Goal: Check status: Check status

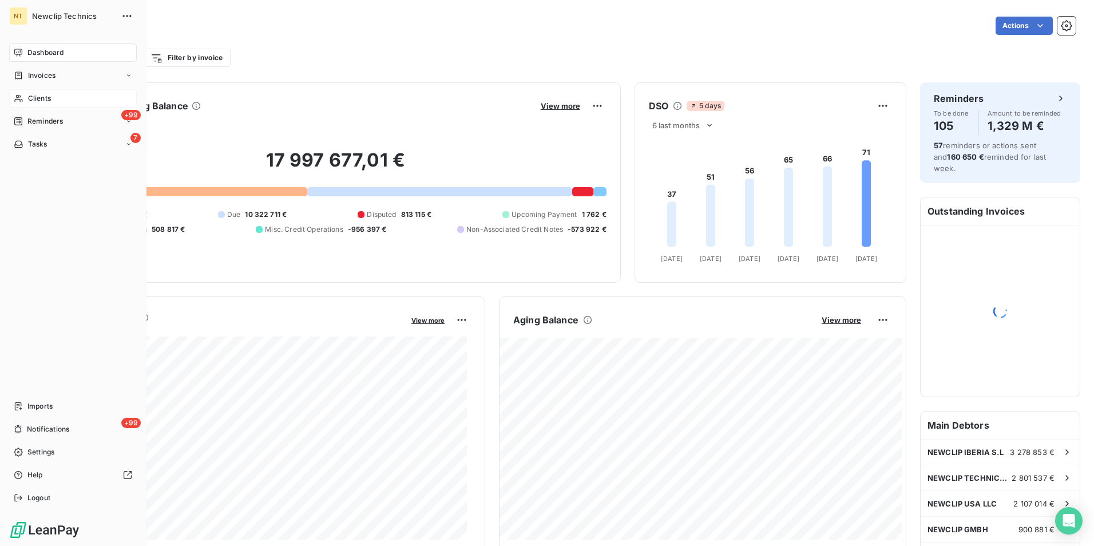
click at [38, 101] on span "Clients" at bounding box center [39, 98] width 23 height 10
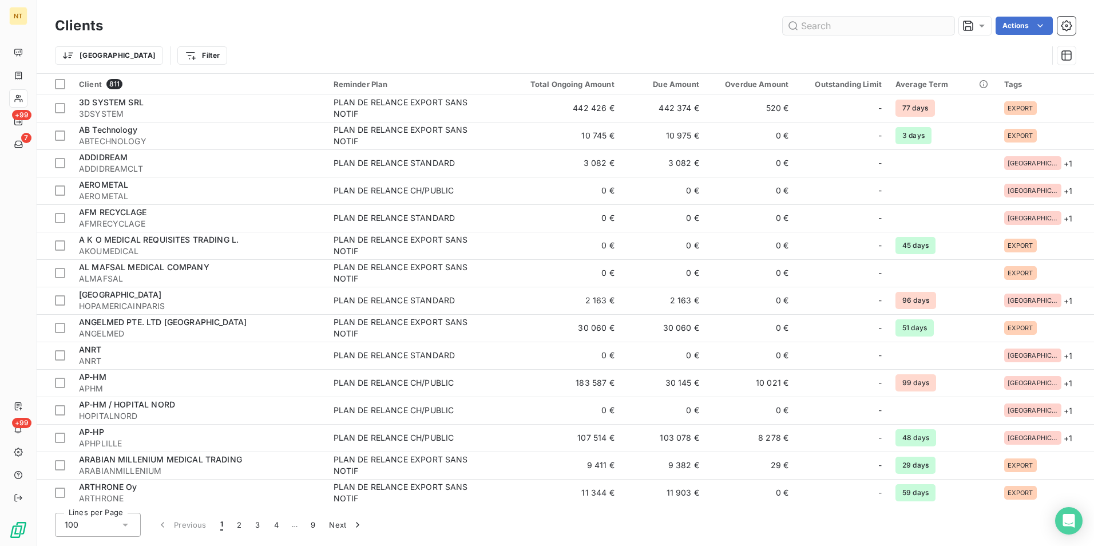
click at [845, 22] on input "text" at bounding box center [869, 26] width 172 height 18
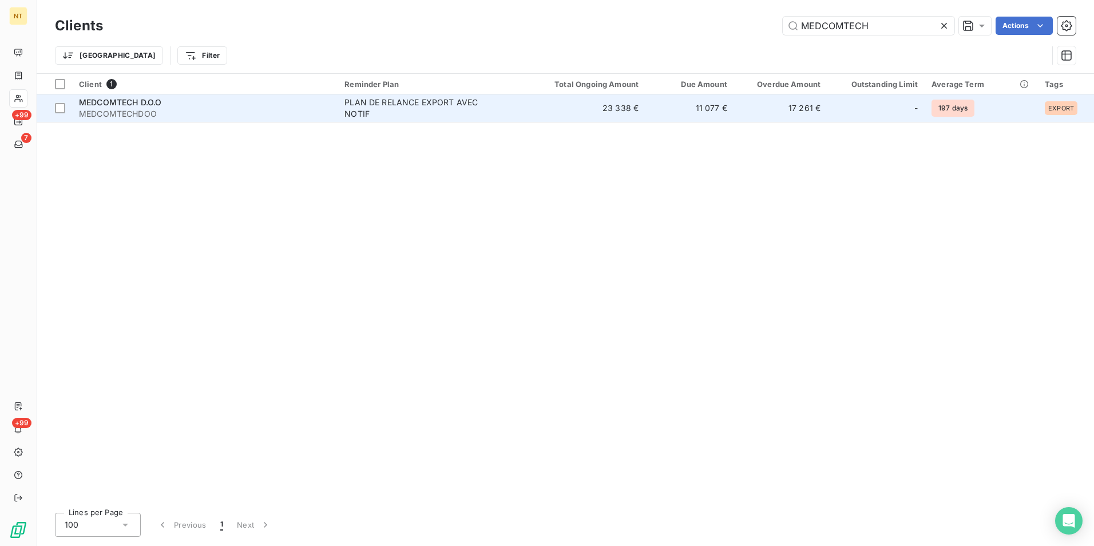
type input "MEDCOMTECH"
click at [659, 113] on td "11 077 €" at bounding box center [690, 107] width 89 height 27
